Goal: Find specific page/section: Locate a particular part of the current website

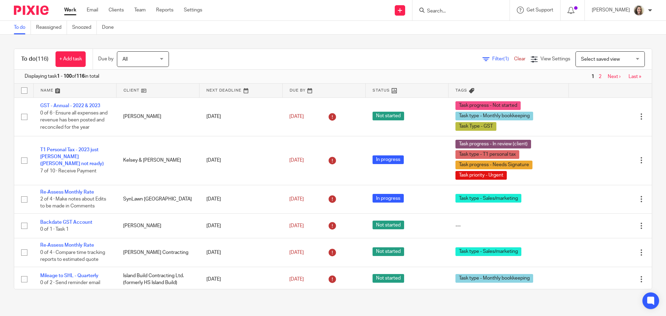
click at [476, 12] on input "Search" at bounding box center [457, 11] width 62 height 6
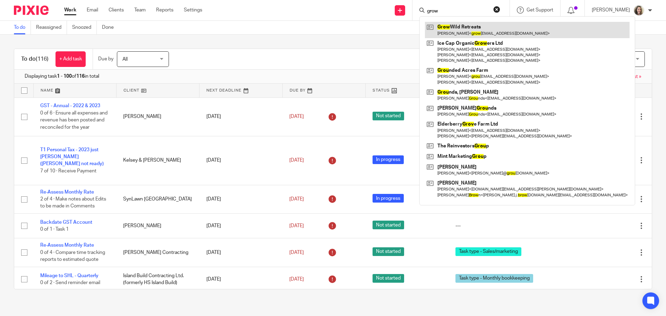
type input "grow"
click at [474, 30] on link at bounding box center [527, 30] width 205 height 16
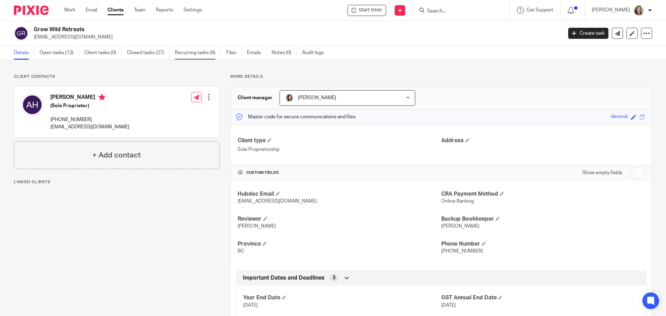
click at [203, 56] on link "Recurring tasks (9)" at bounding box center [198, 53] width 46 height 14
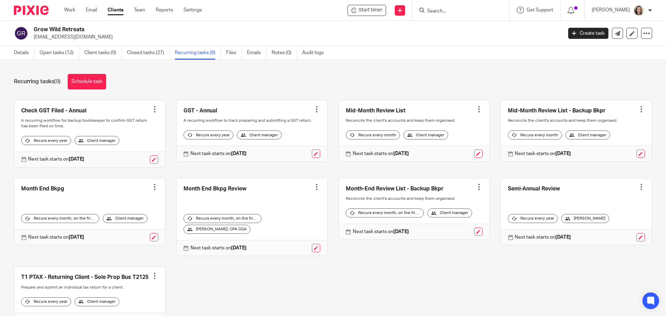
click at [567, 115] on link at bounding box center [576, 130] width 151 height 61
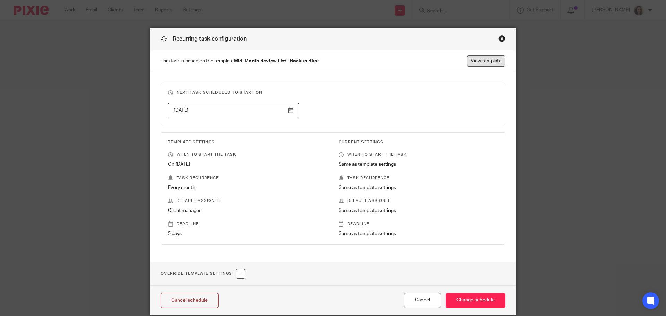
click at [488, 63] on link "View template" at bounding box center [486, 60] width 38 height 11
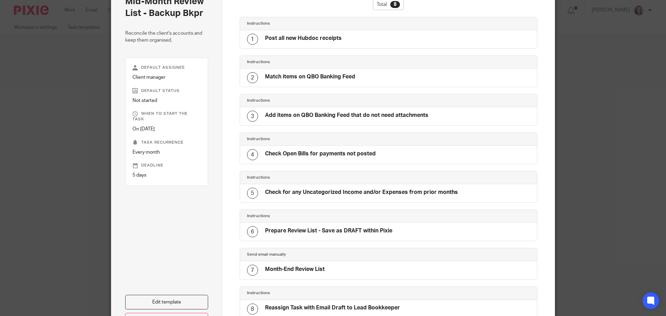
scroll to position [15, 0]
